Goal: Use online tool/utility: Utilize a website feature to perform a specific function

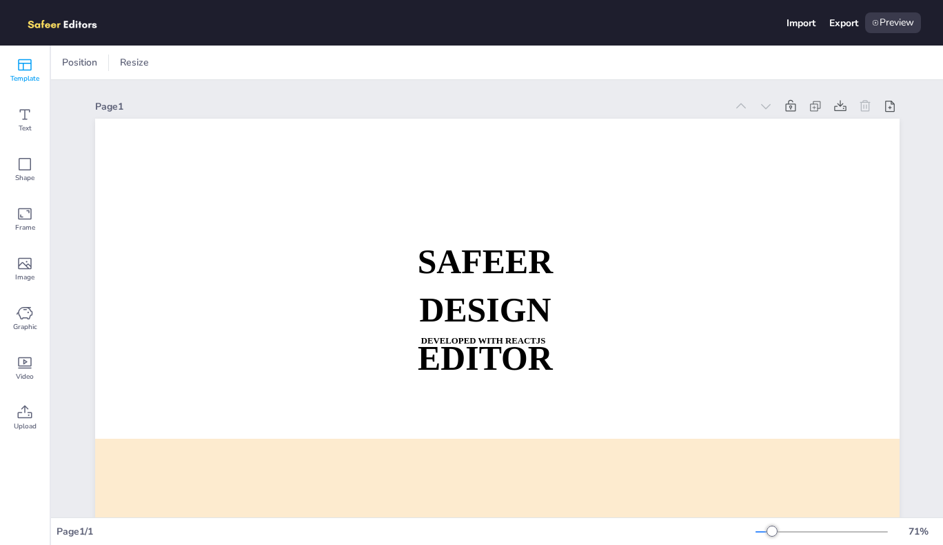
click at [26, 68] on icon at bounding box center [25, 65] width 17 height 17
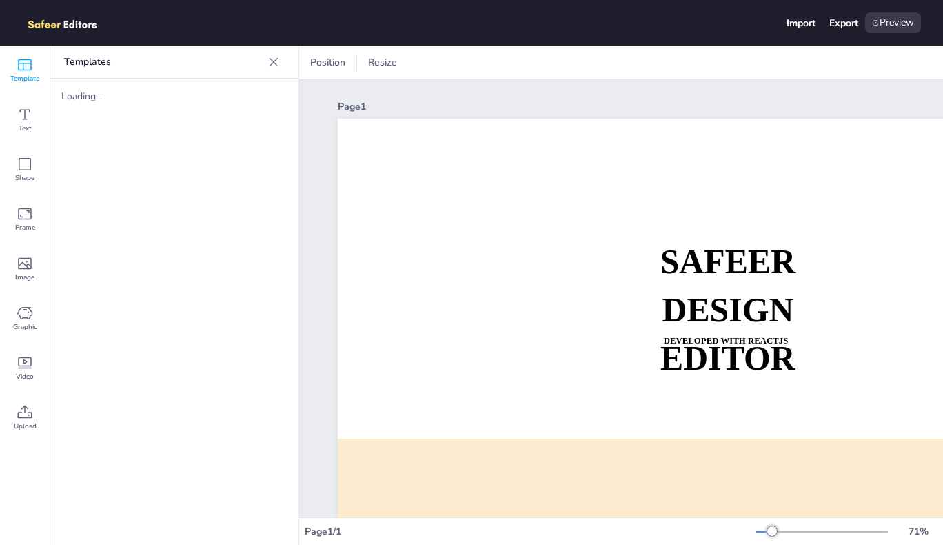
click at [26, 68] on icon at bounding box center [25, 65] width 17 height 17
click at [25, 123] on span "Text" at bounding box center [25, 128] width 13 height 11
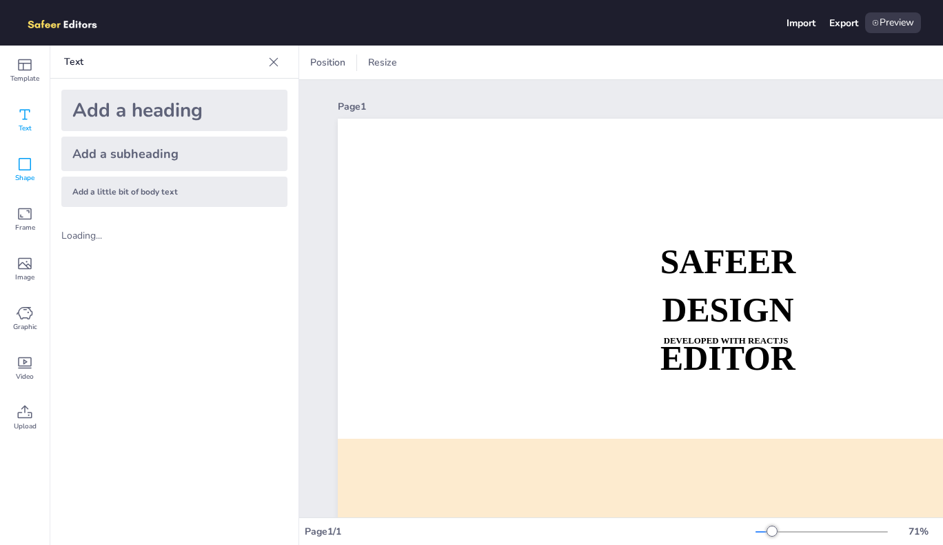
click at [21, 160] on icon at bounding box center [25, 164] width 17 height 17
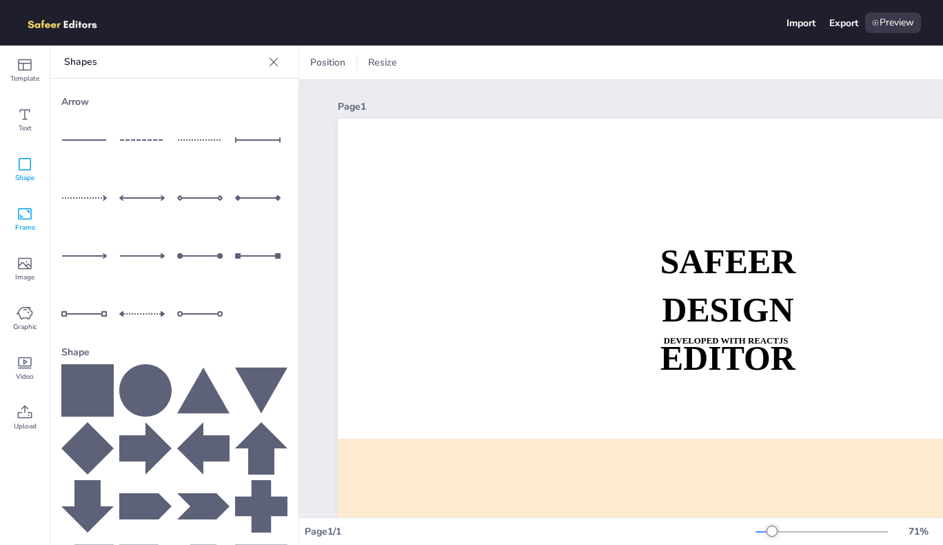
click at [19, 218] on icon at bounding box center [25, 213] width 17 height 17
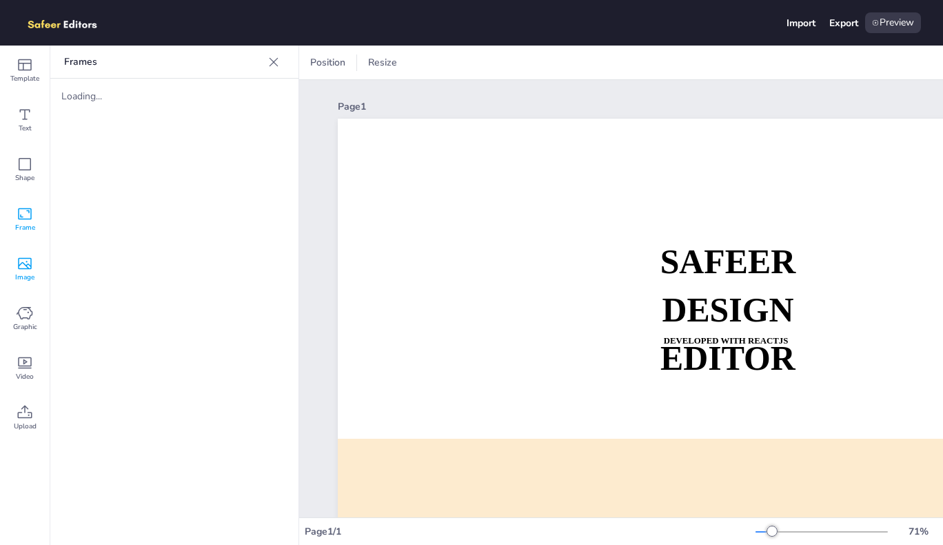
click at [28, 263] on icon at bounding box center [25, 263] width 17 height 17
click at [14, 295] on div "Graphic" at bounding box center [25, 319] width 50 height 50
click at [21, 321] on span "Graphic" at bounding box center [25, 326] width 24 height 11
click at [34, 367] on div "Video" at bounding box center [25, 368] width 50 height 50
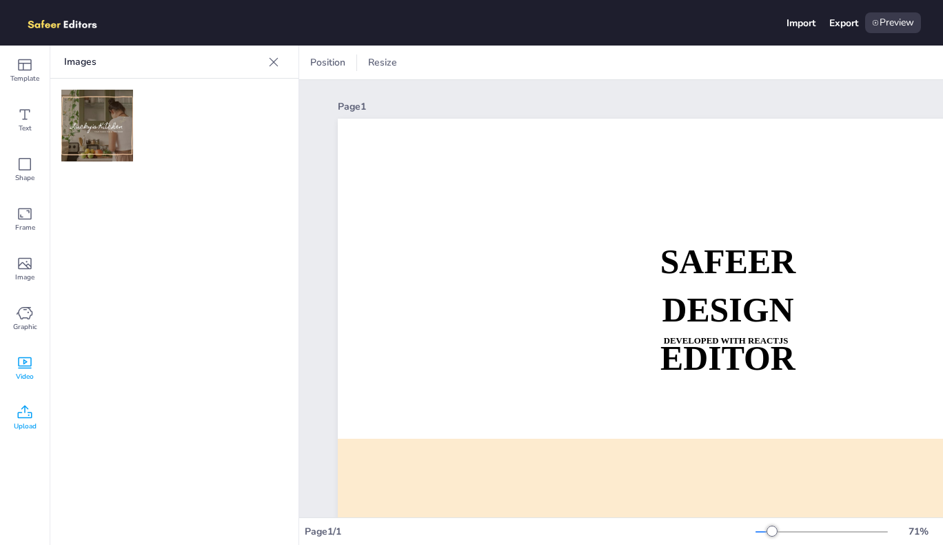
click at [23, 415] on icon at bounding box center [25, 412] width 17 height 17
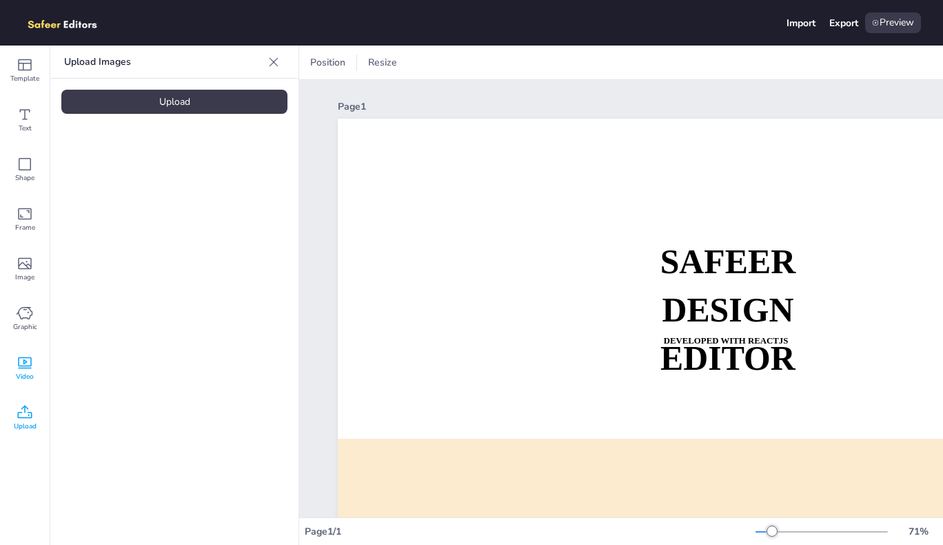
click at [20, 348] on div "Video" at bounding box center [25, 368] width 50 height 50
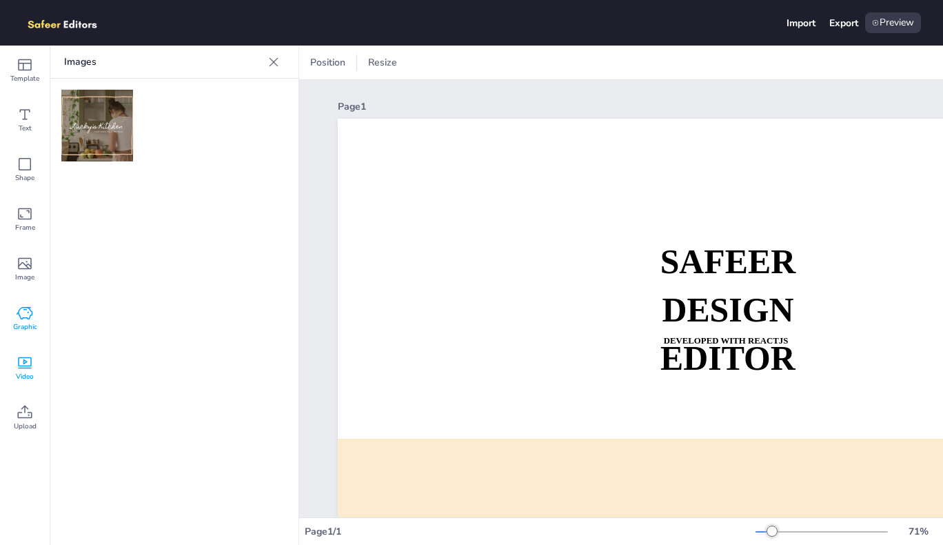
click at [26, 303] on div "Graphic" at bounding box center [25, 319] width 50 height 50
